Goal: Task Accomplishment & Management: Manage account settings

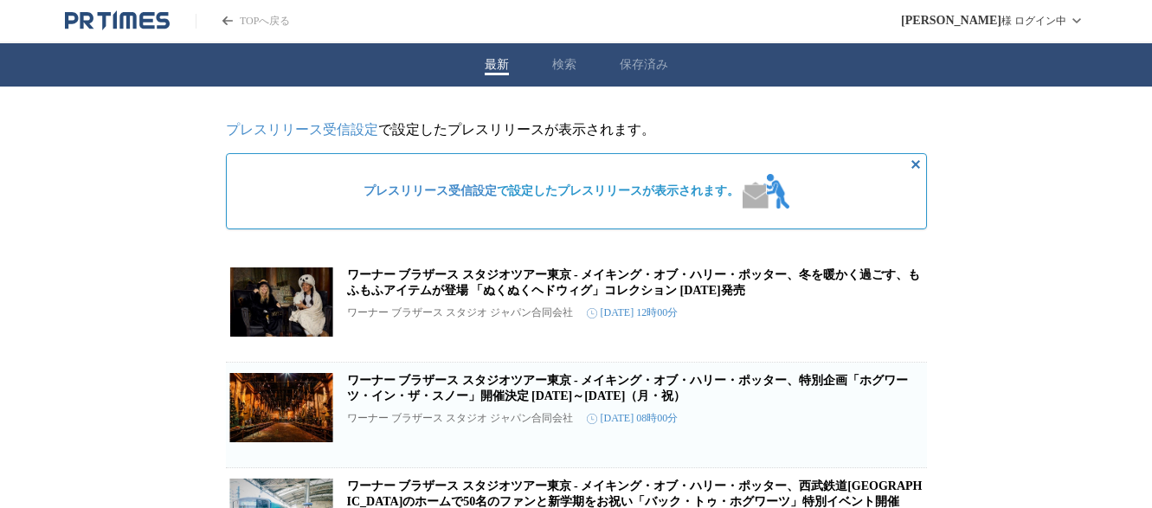
click at [330, 135] on link "プレスリリース受信設定" at bounding box center [302, 129] width 152 height 15
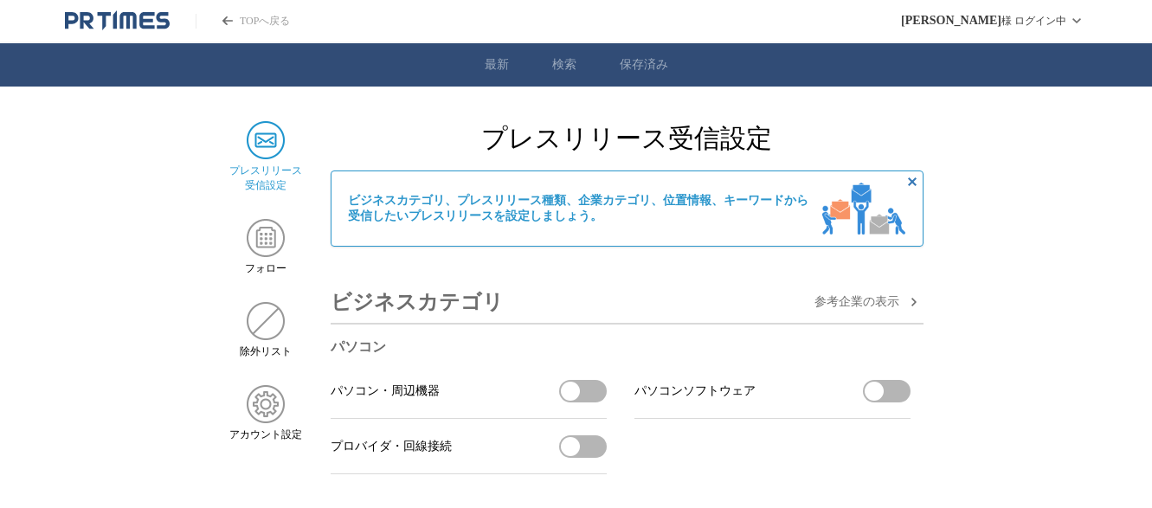
click at [399, 293] on h3 "ビジネスカテゴリ" at bounding box center [417, 302] width 173 height 42
click at [394, 319] on h3 "ビジネスカテゴリ" at bounding box center [417, 302] width 173 height 42
click at [394, 303] on h3 "ビジネスカテゴリ" at bounding box center [417, 302] width 173 height 42
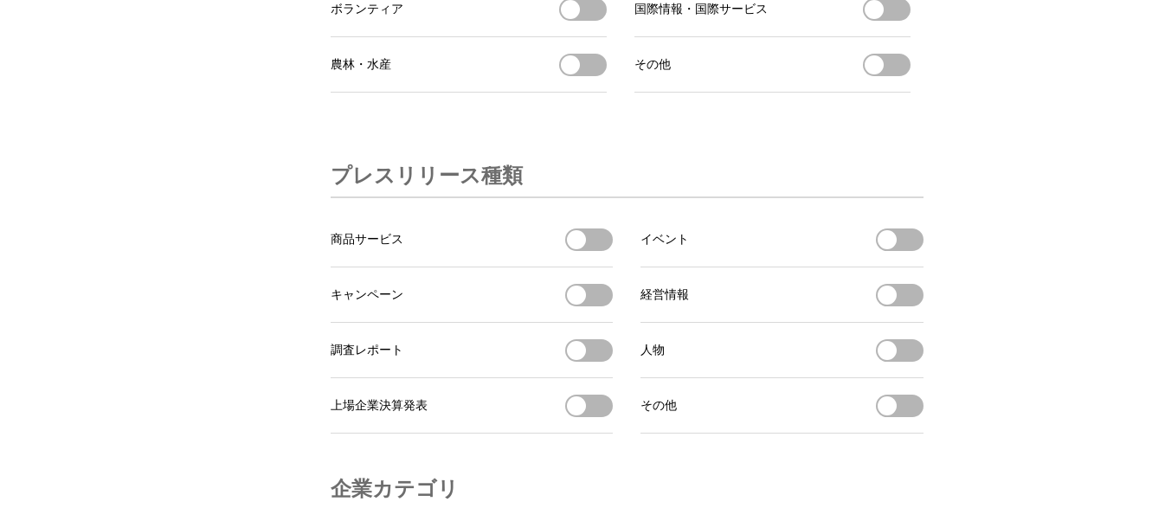
scroll to position [5058, 0]
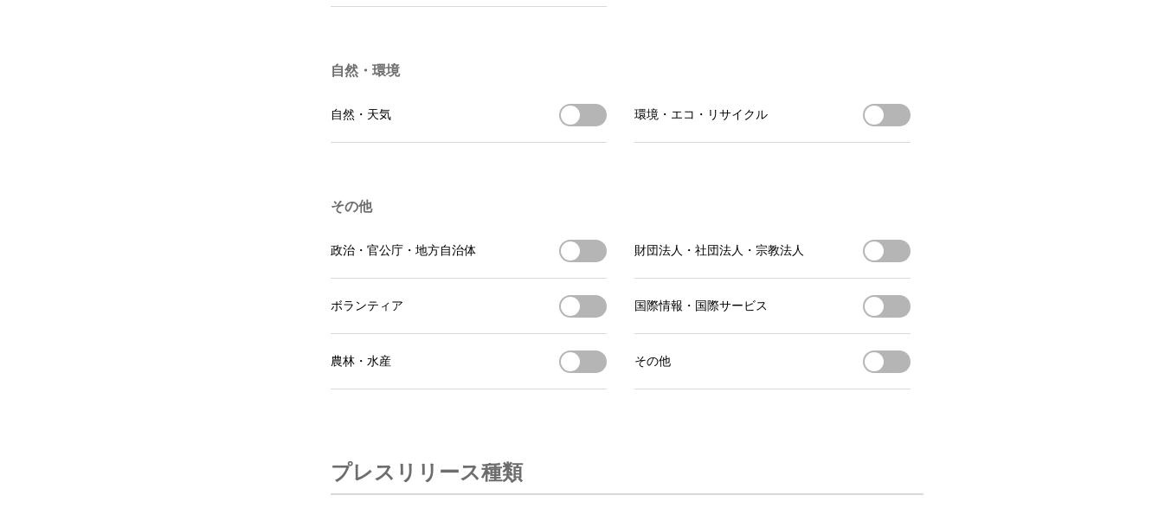
click at [596, 262] on button "政治・官公庁・地方自治体を受信する" at bounding box center [583, 251] width 48 height 23
click at [580, 262] on button "政治・官公庁・地方自治体を受信する" at bounding box center [583, 251] width 48 height 23
click at [887, 262] on button "財団法人・社団法人・宗教法人を受信する" at bounding box center [887, 251] width 48 height 23
click at [884, 318] on button "国際情報・国際サービスを受信する" at bounding box center [887, 306] width 48 height 23
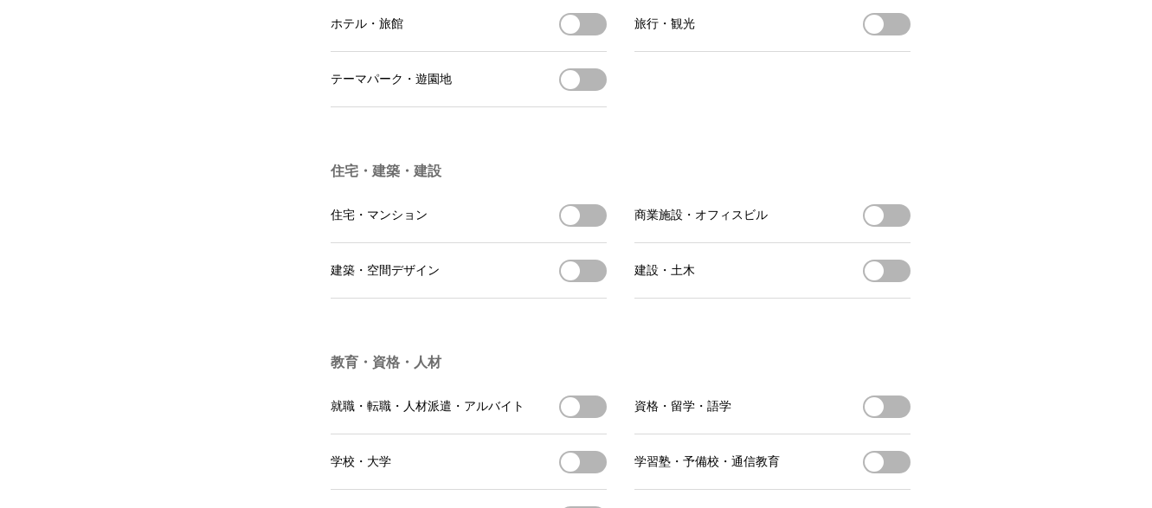
scroll to position [3520, 0]
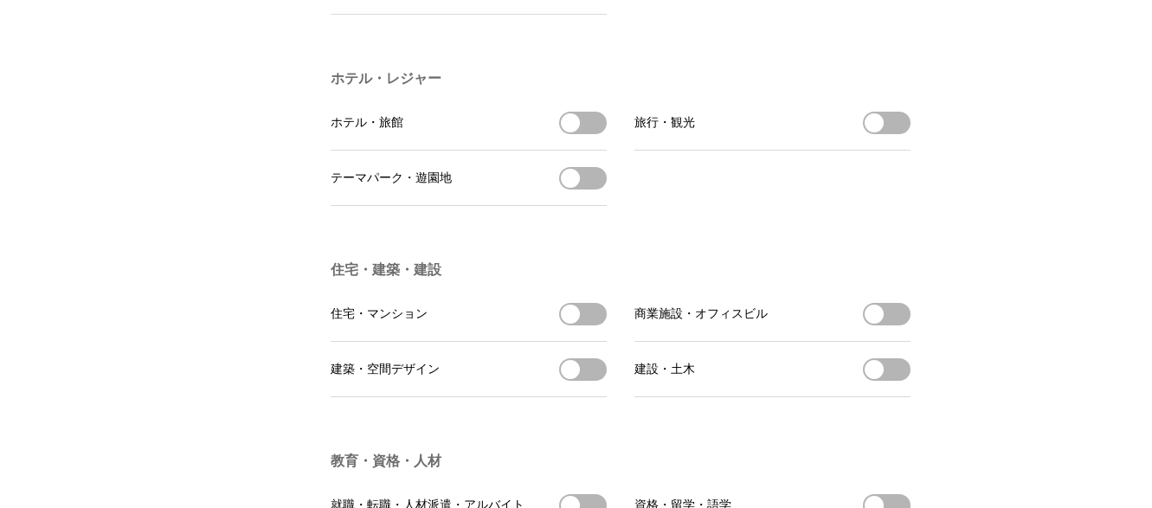
click at [591, 134] on button "ホテル・旅館を受信する" at bounding box center [583, 123] width 48 height 23
click at [886, 134] on button "旅行・観光を受信する" at bounding box center [887, 123] width 48 height 23
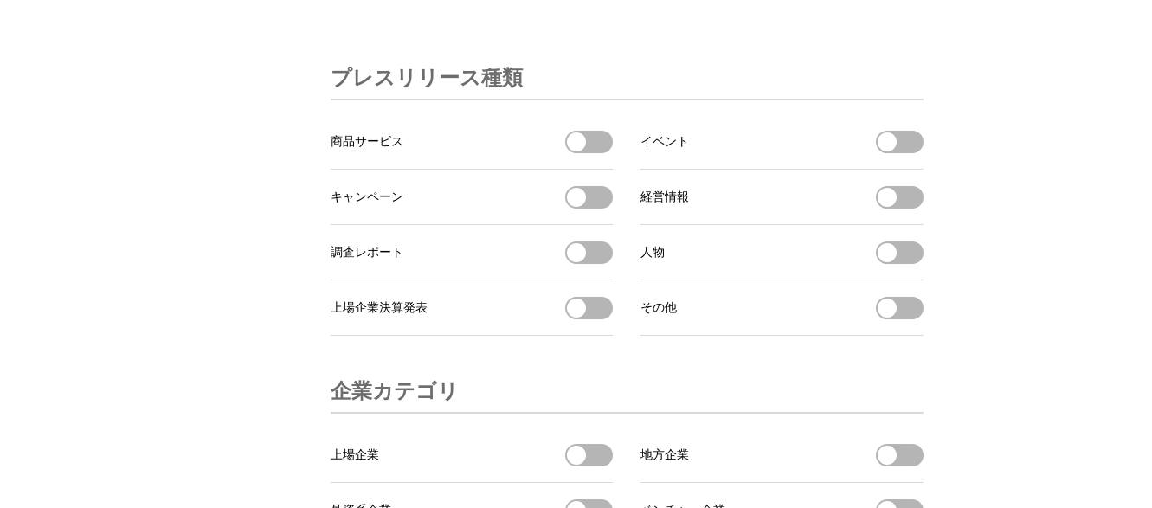
scroll to position [5453, 0]
click at [905, 152] on button "イベントを受信する" at bounding box center [900, 141] width 48 height 23
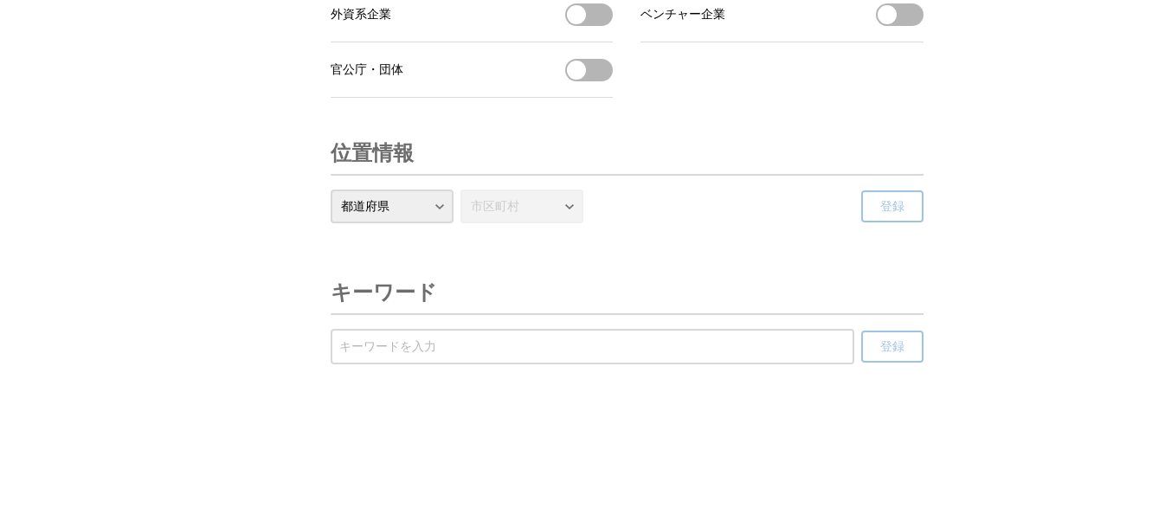
scroll to position [6021, 0]
click at [363, 338] on input "受信するキーワードを登録する" at bounding box center [592, 347] width 506 height 19
type input "祭り"
click at [903, 361] on button "登録" at bounding box center [892, 347] width 62 height 32
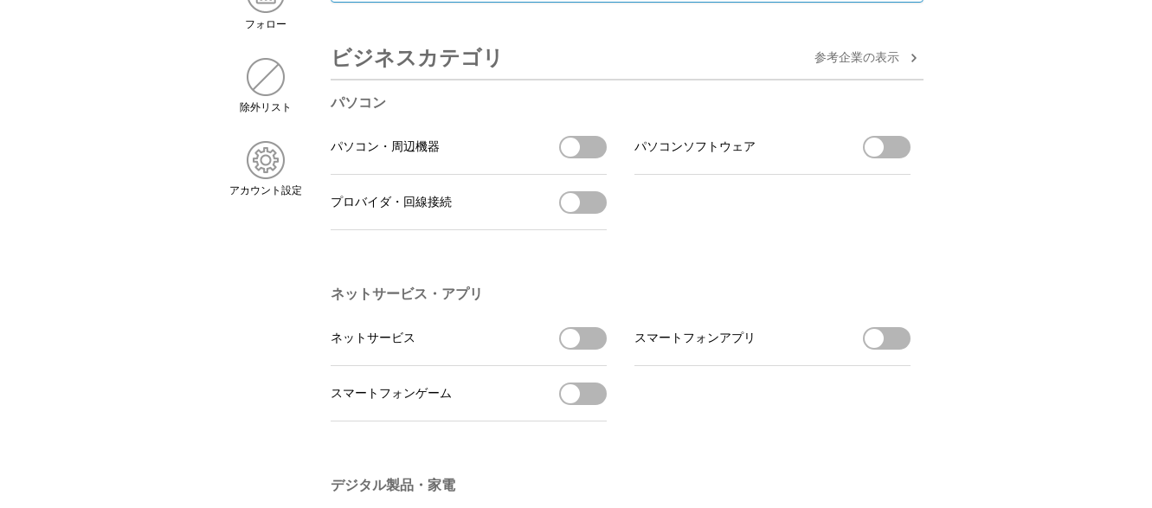
scroll to position [0, 0]
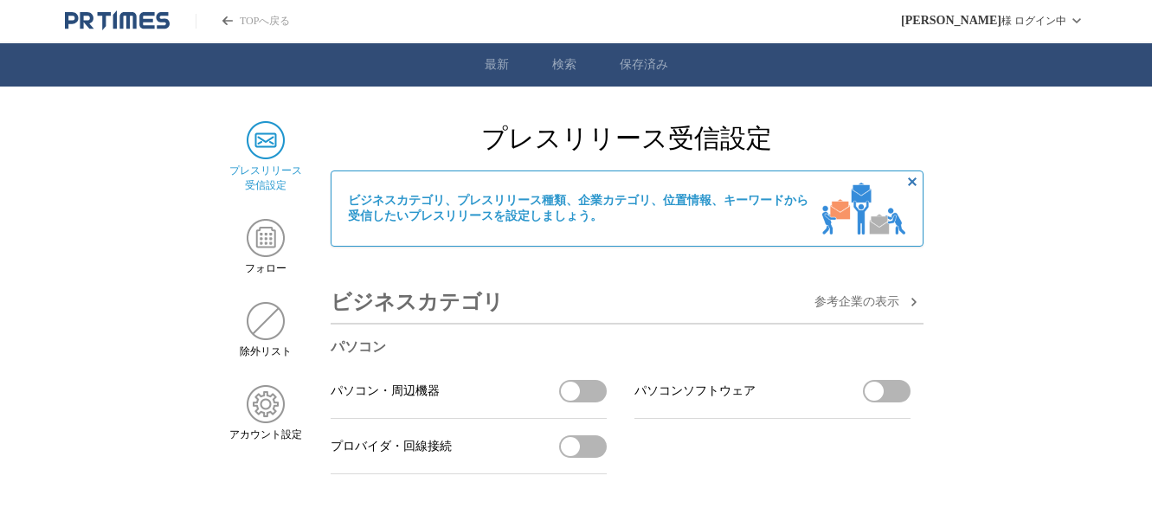
click at [490, 67] on link "最新" at bounding box center [497, 65] width 24 height 16
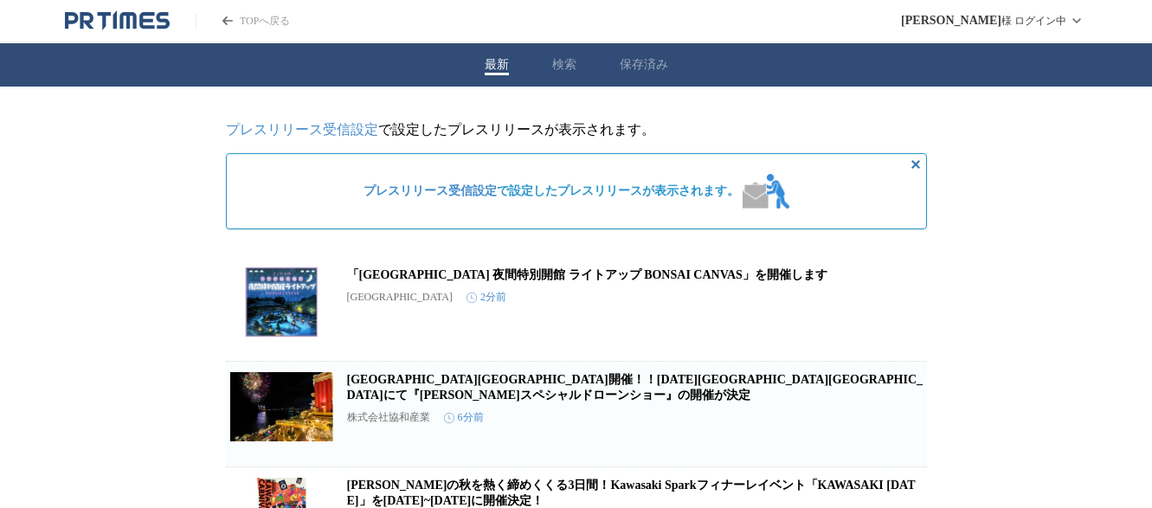
click at [565, 62] on button "検索" at bounding box center [564, 65] width 24 height 16
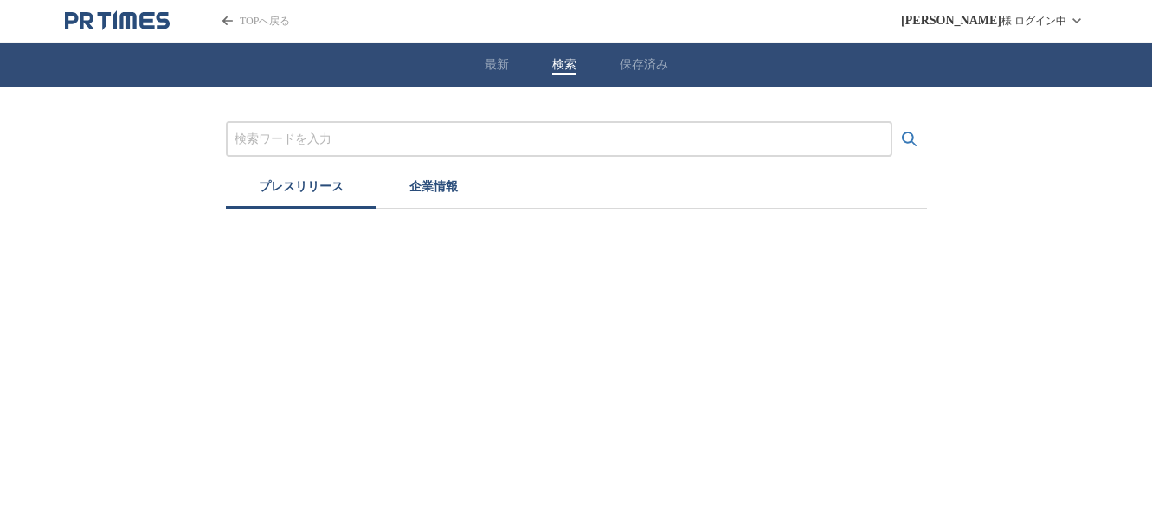
click at [329, 135] on input "プレスリリースおよび企業を検索する" at bounding box center [559, 139] width 649 height 19
type input "祭り"
click at [892, 122] on button "検索する" at bounding box center [909, 139] width 35 height 35
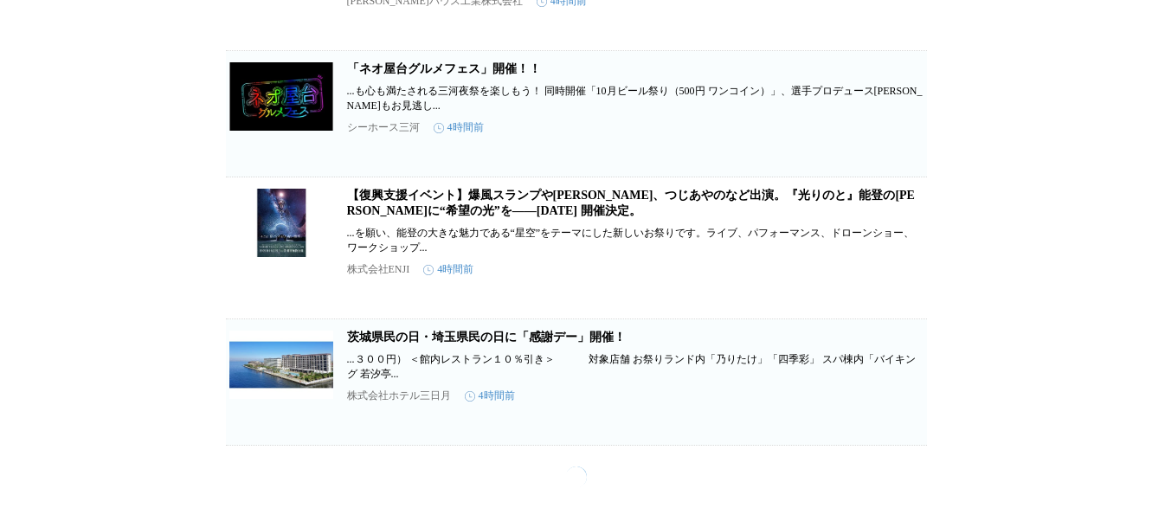
scroll to position [2519, 0]
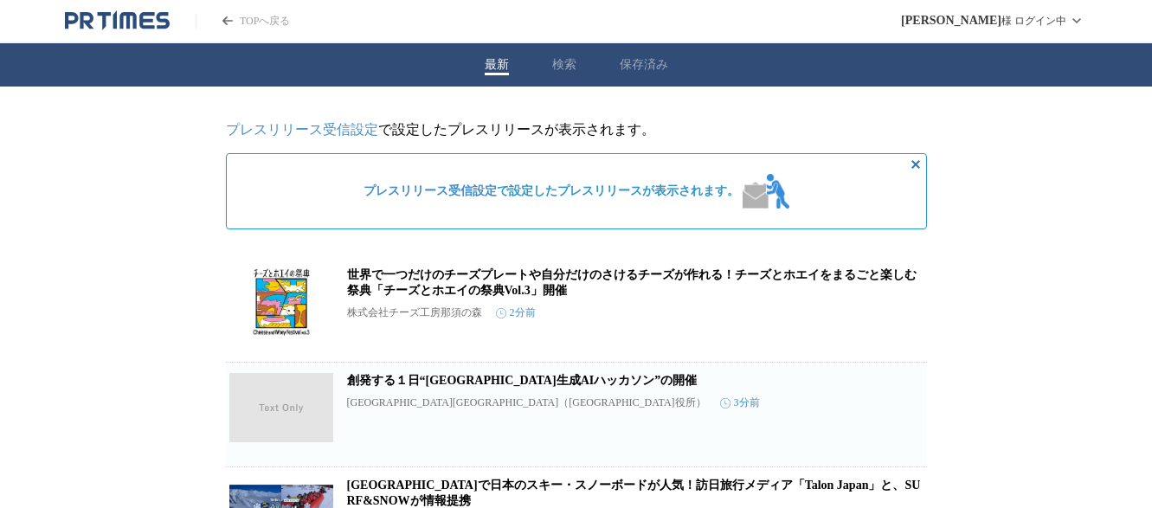
click at [294, 135] on link "プレスリリース受信設定" at bounding box center [302, 129] width 152 height 15
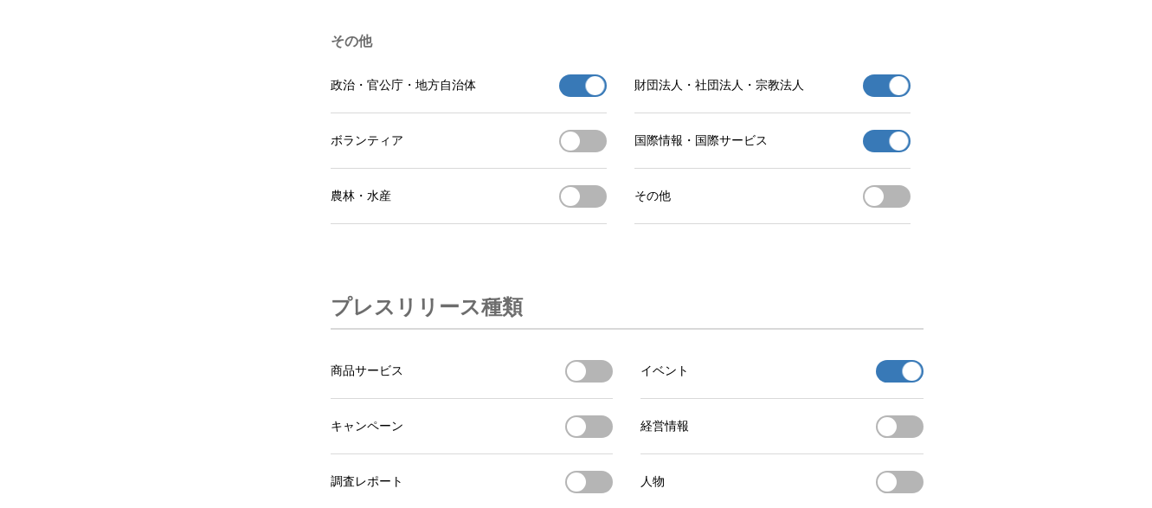
scroll to position [5222, 0]
click at [878, 153] on button "国際情報・国際サービスの受信を解除" at bounding box center [887, 142] width 48 height 23
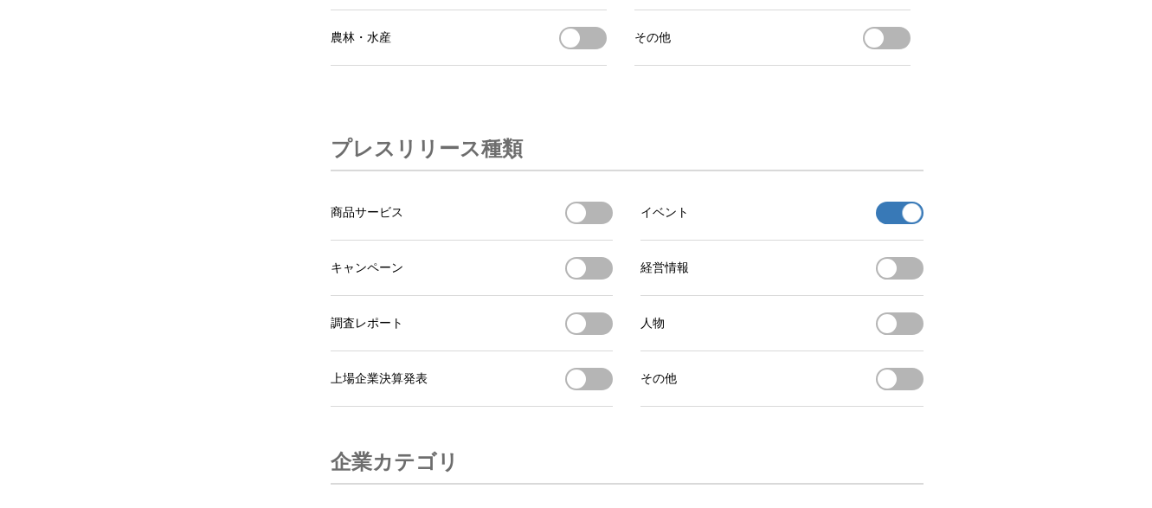
scroll to position [5434, 0]
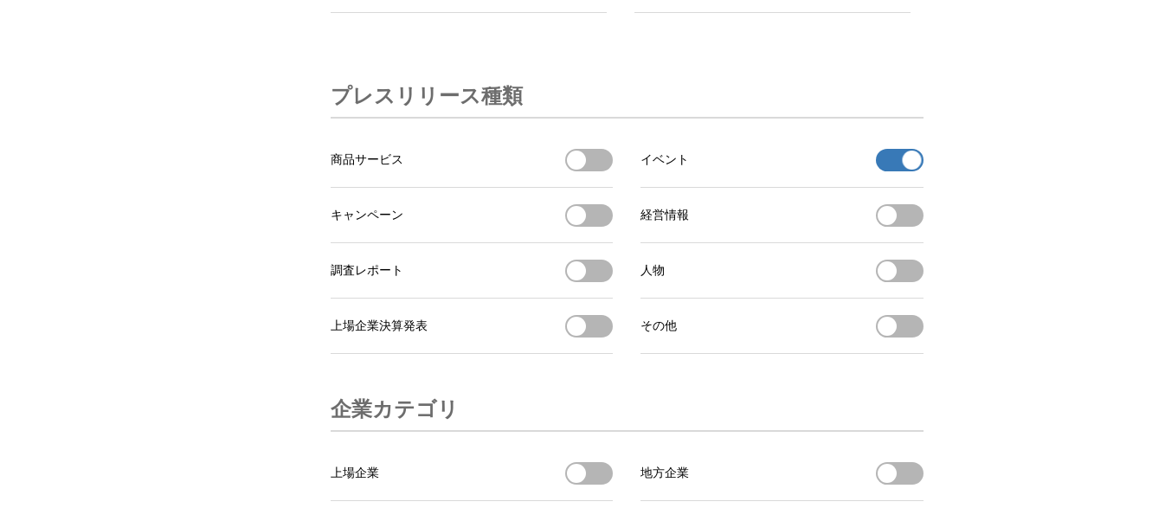
click at [597, 282] on button "調査レポートを受信する" at bounding box center [589, 271] width 48 height 23
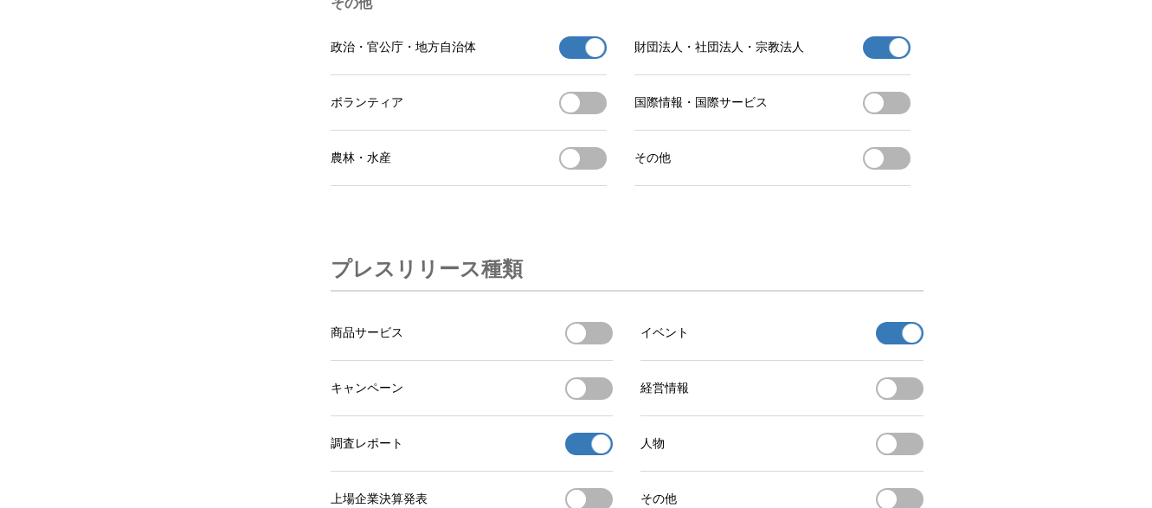
scroll to position [5266, 0]
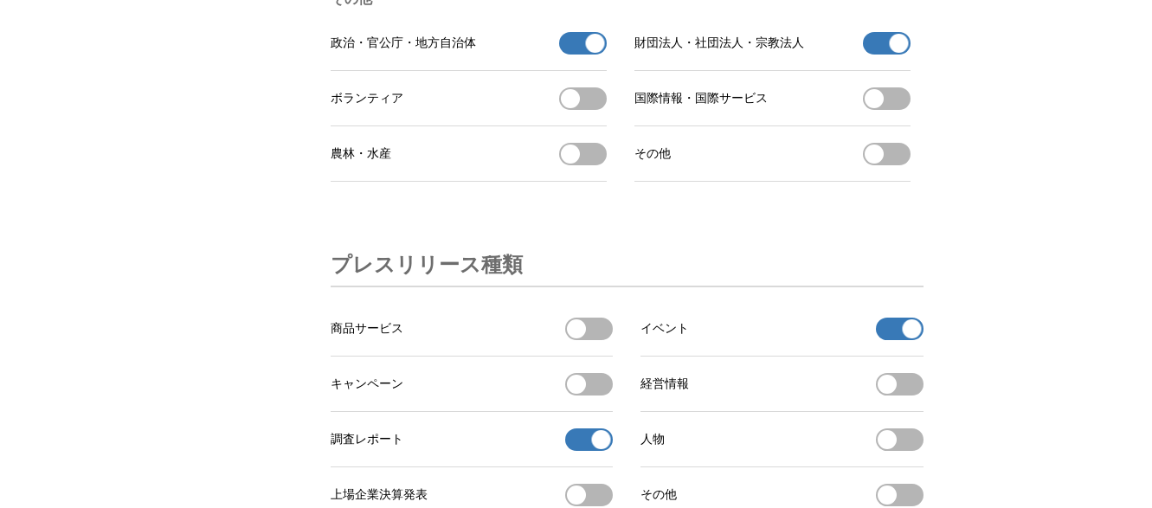
click at [879, 55] on button "財団法人・社団法人・[DEMOGRAPHIC_DATA]法人の受信を解除" at bounding box center [887, 43] width 48 height 23
click at [576, 55] on button "政治・官公庁・地方自治体の受信を解除" at bounding box center [583, 43] width 48 height 23
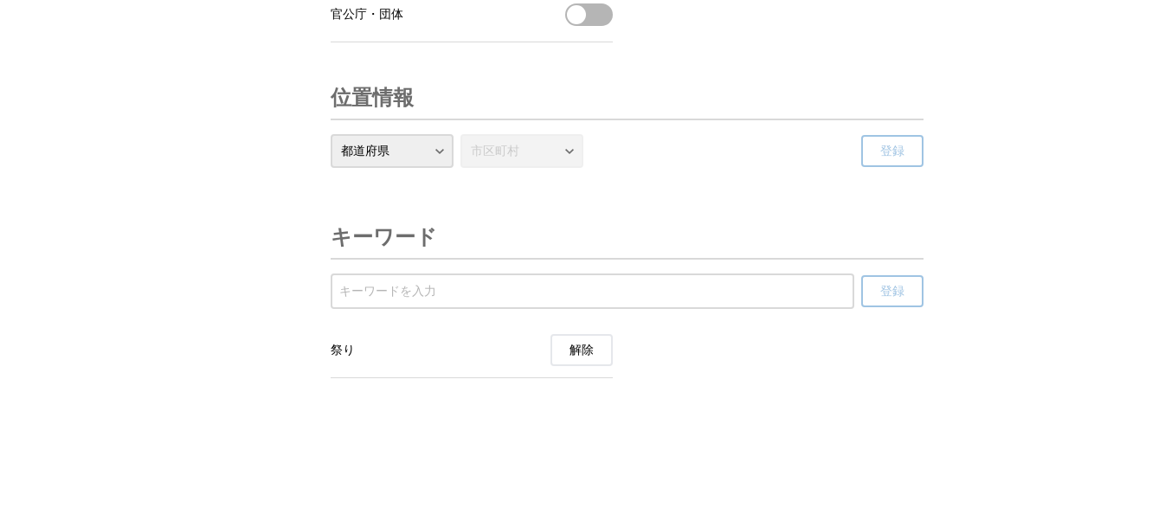
scroll to position [6076, 0]
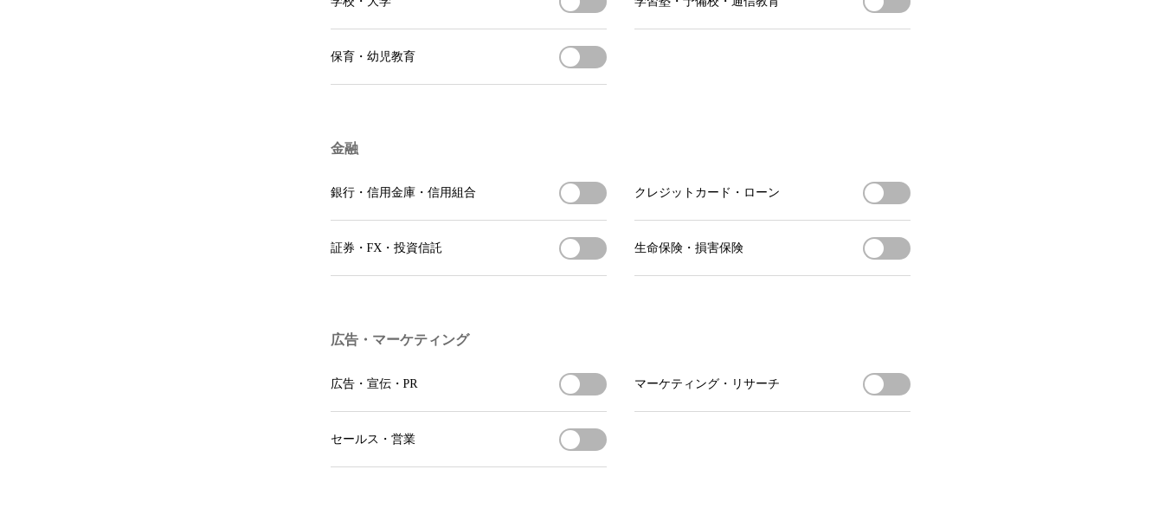
scroll to position [3812, 0]
